Goal: Navigation & Orientation: Find specific page/section

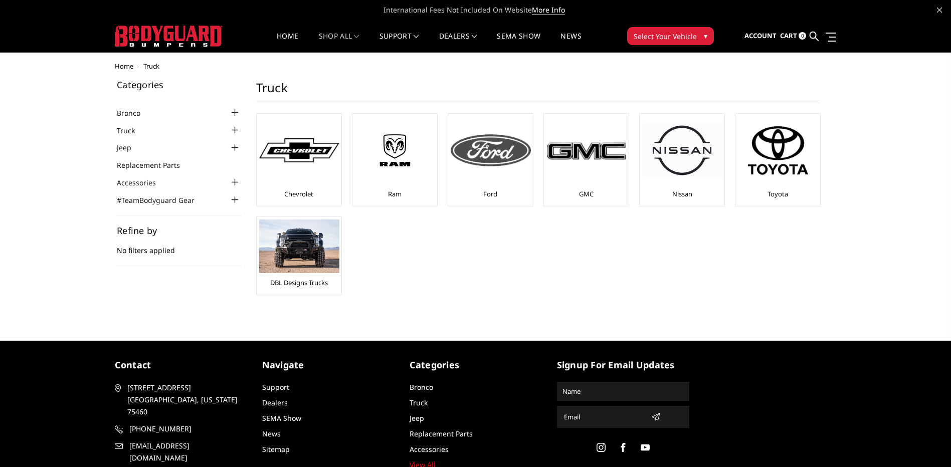
click at [494, 158] on img at bounding box center [491, 150] width 80 height 32
